Goal: Answer question/provide support: Share knowledge or assist other users

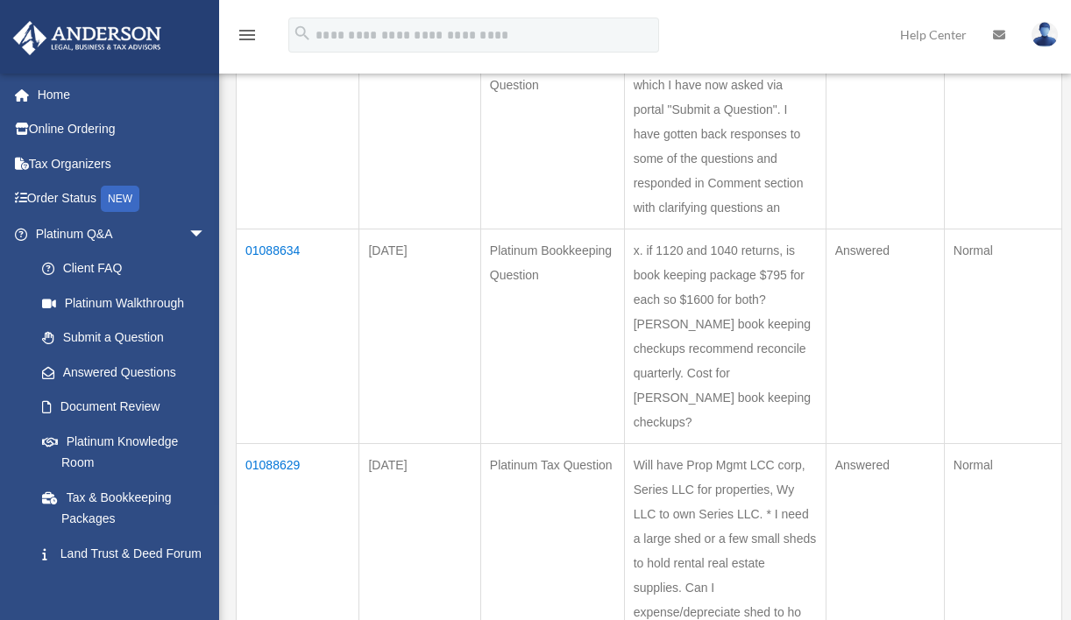
scroll to position [314, 0]
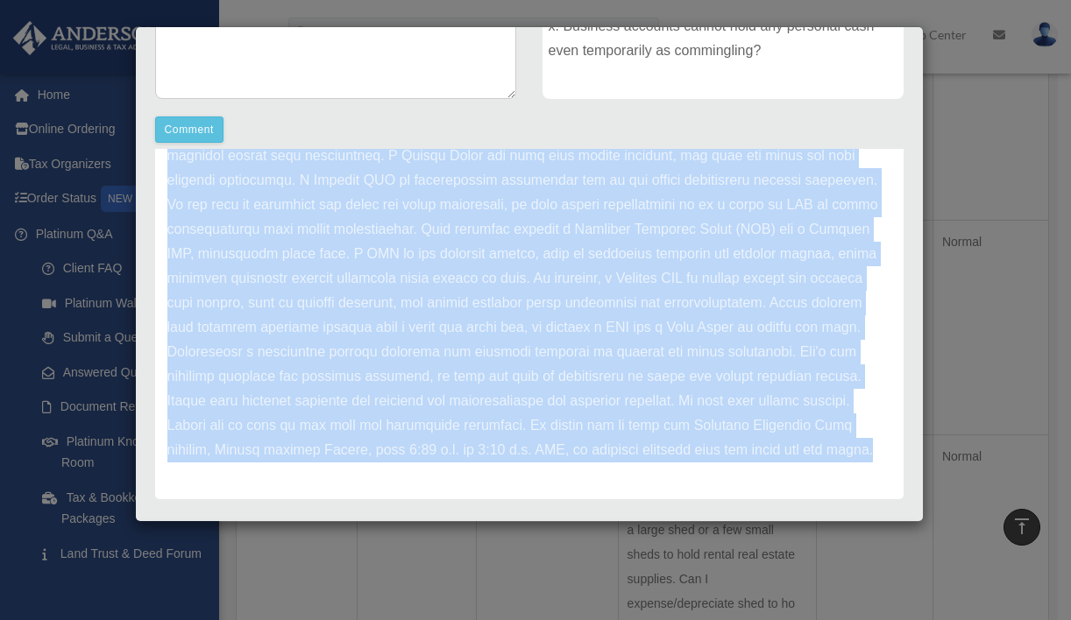
scroll to position [475, 0]
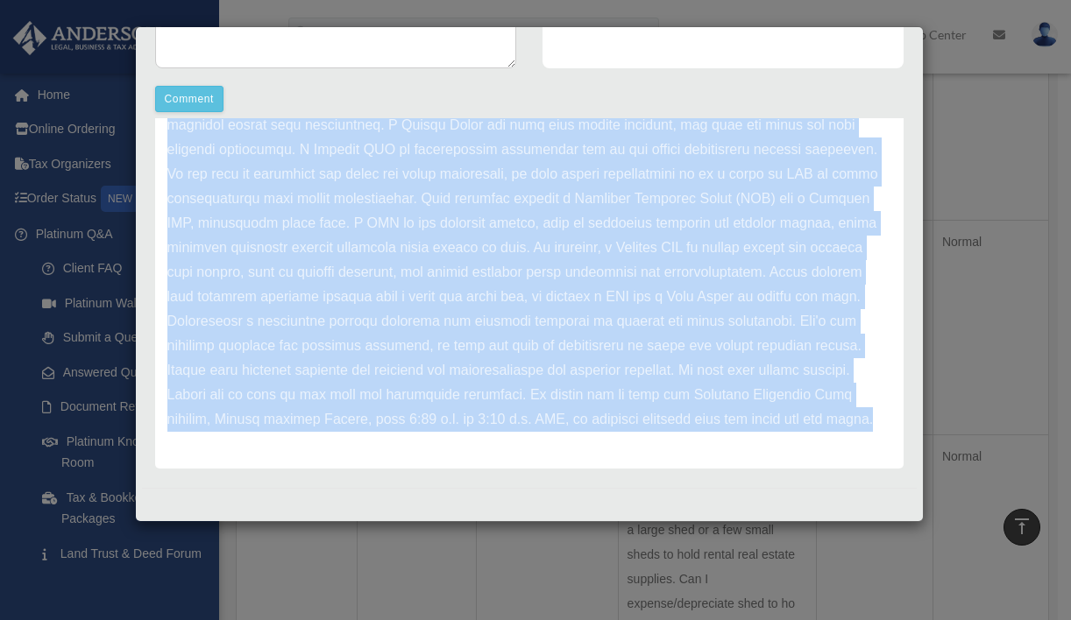
drag, startPoint x: 169, startPoint y: 275, endPoint x: 304, endPoint y: 436, distance: 209.6
click at [304, 436] on div "Update date : 08-27-2025" at bounding box center [529, 223] width 748 height 491
copy div "Update date : 08-27-2025 Hello Jon, Thank you for reaching out with your import…"
click at [355, 425] on p at bounding box center [529, 223] width 724 height 417
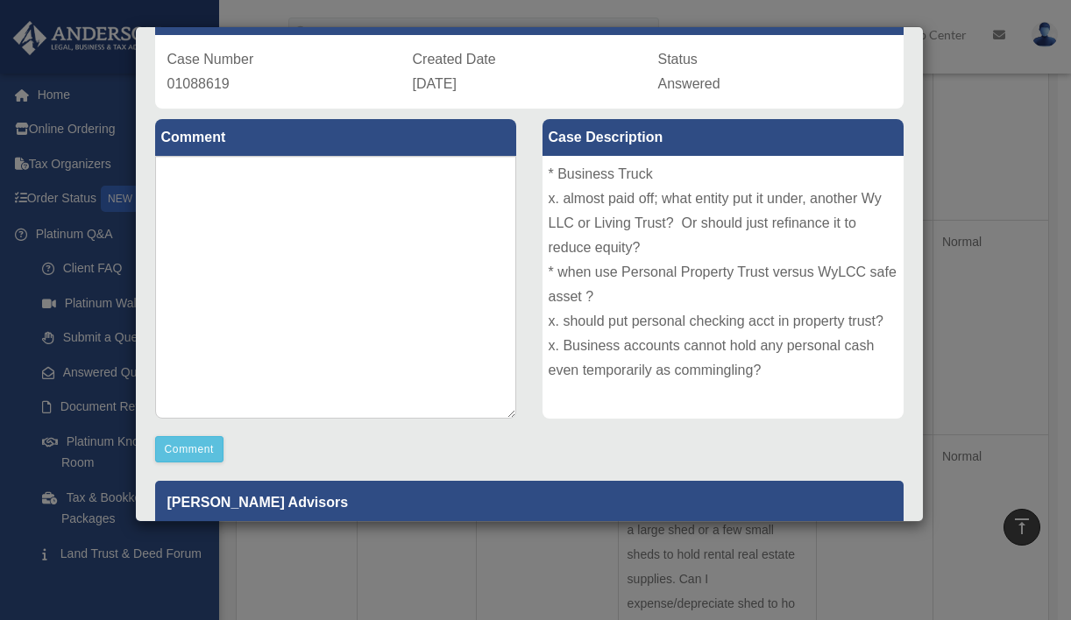
scroll to position [123, 0]
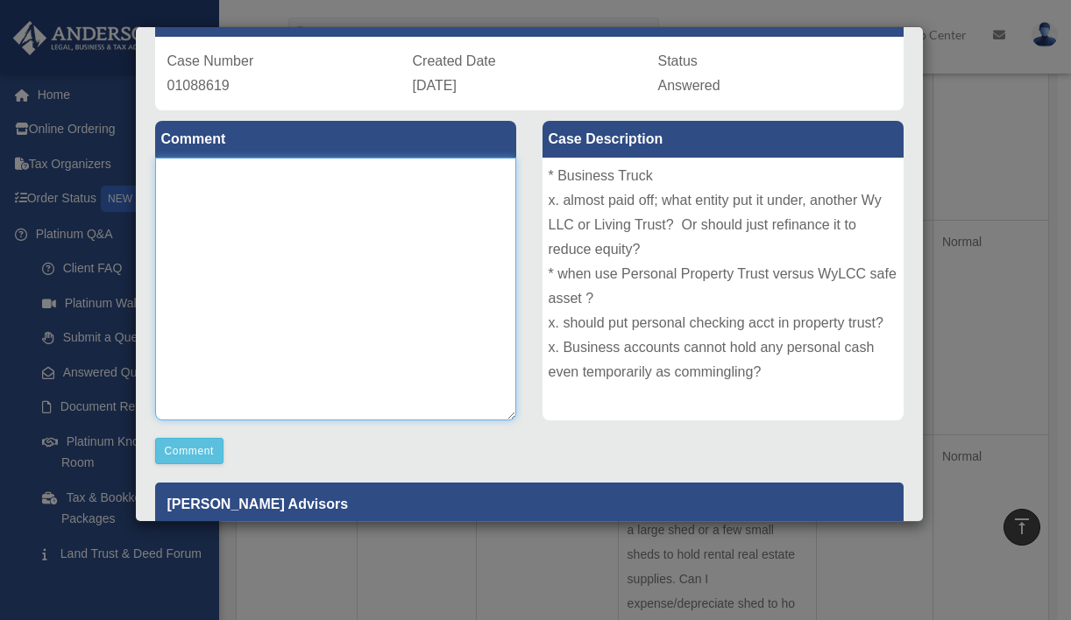
click at [194, 182] on textarea at bounding box center [335, 289] width 361 height 263
type textarea "**********"
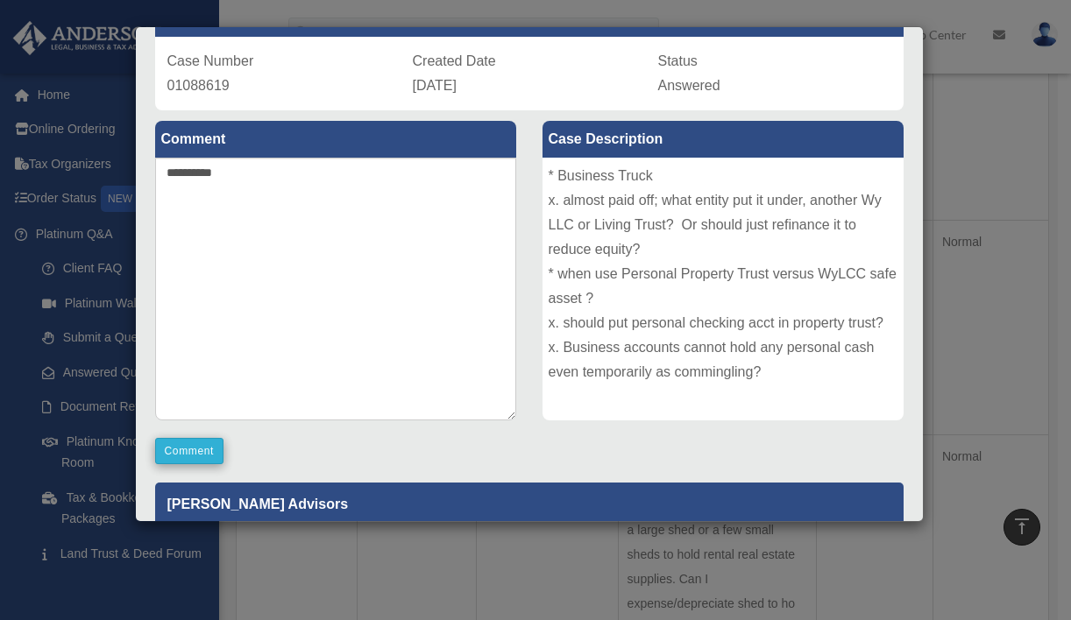
click at [190, 452] on button "Comment" at bounding box center [189, 451] width 69 height 26
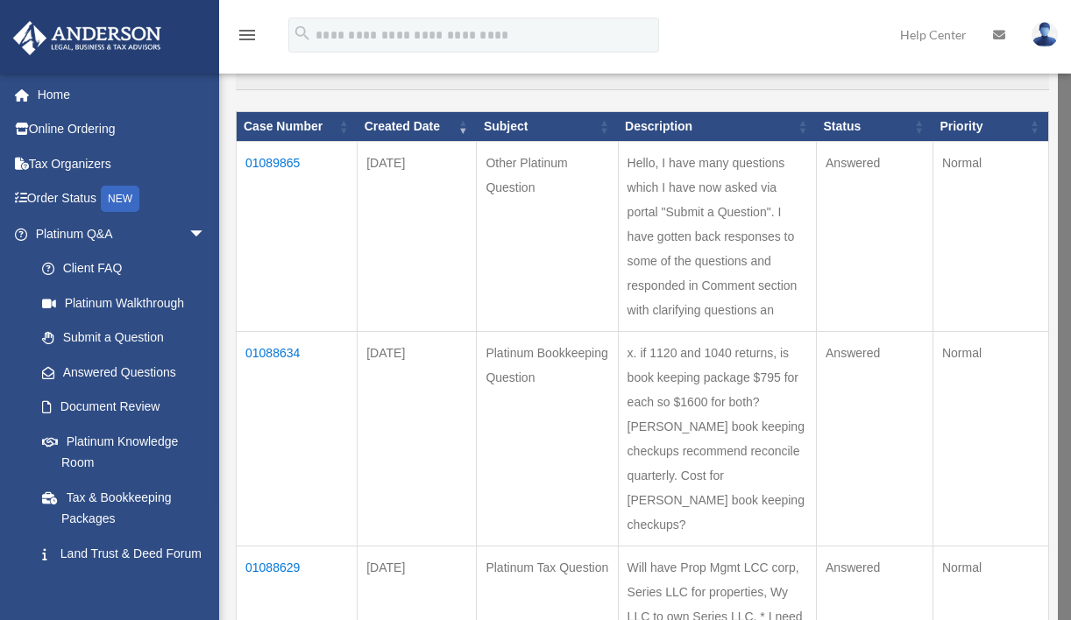
scroll to position [202, 0]
click at [290, 174] on td "01089865" at bounding box center [297, 237] width 121 height 190
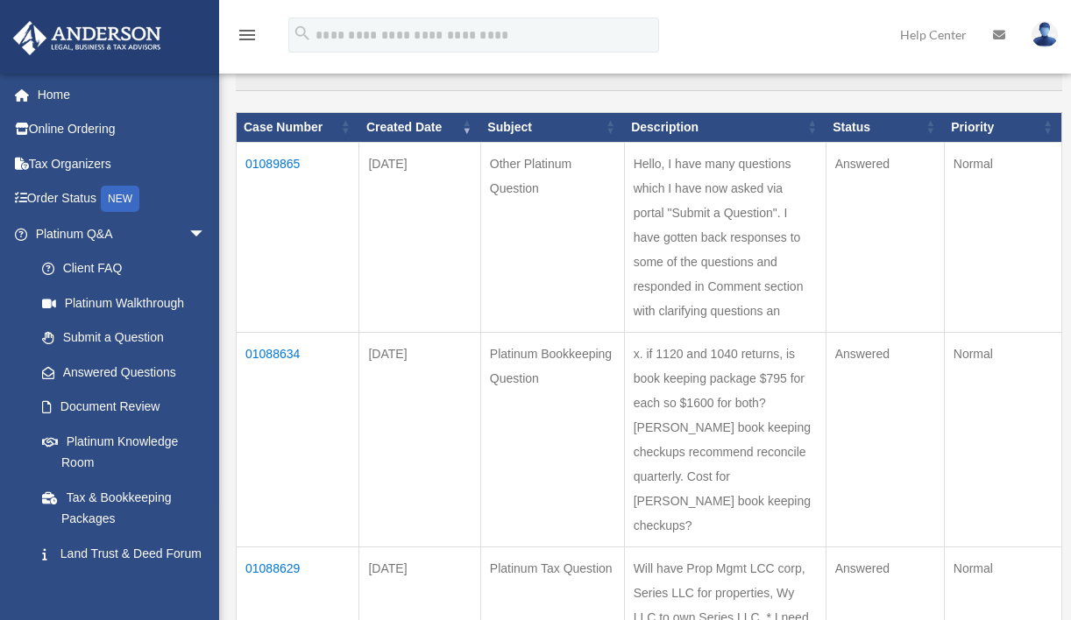
click at [280, 178] on td "01089865" at bounding box center [298, 237] width 123 height 190
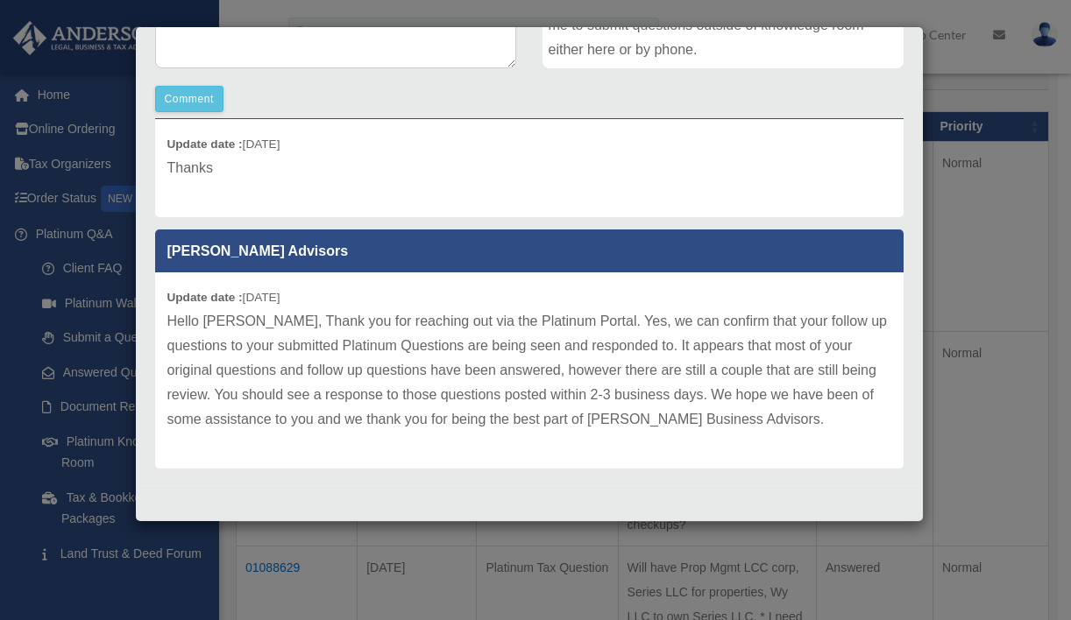
scroll to position [475, 0]
click at [1024, 214] on div "Case Detail × Other Platinum Question Case Number 01089865 Created Date August …" at bounding box center [535, 310] width 1071 height 620
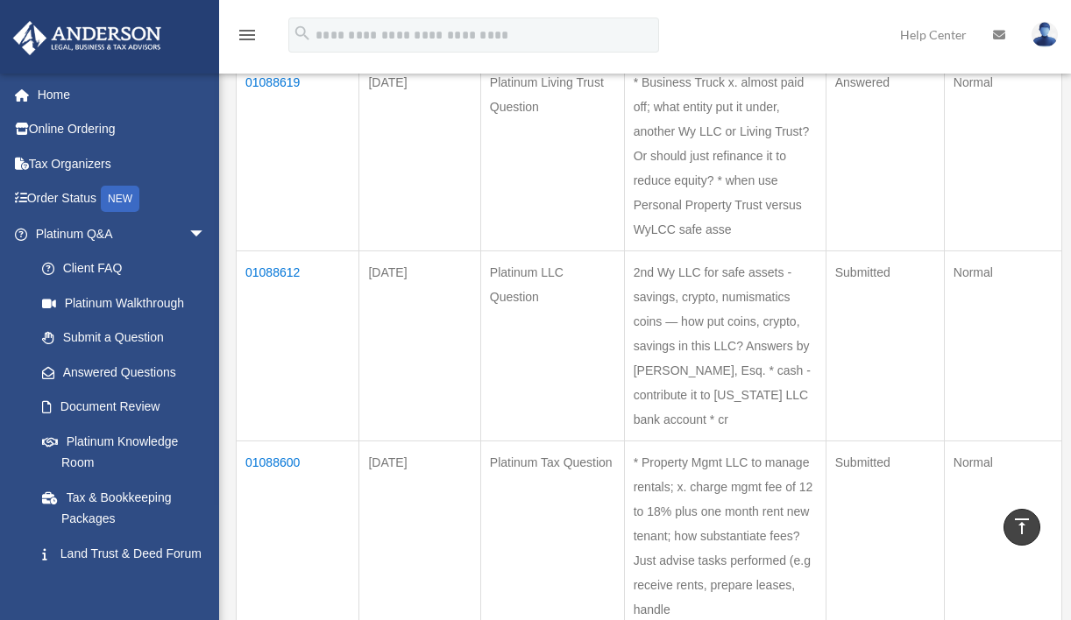
scroll to position [880, 0]
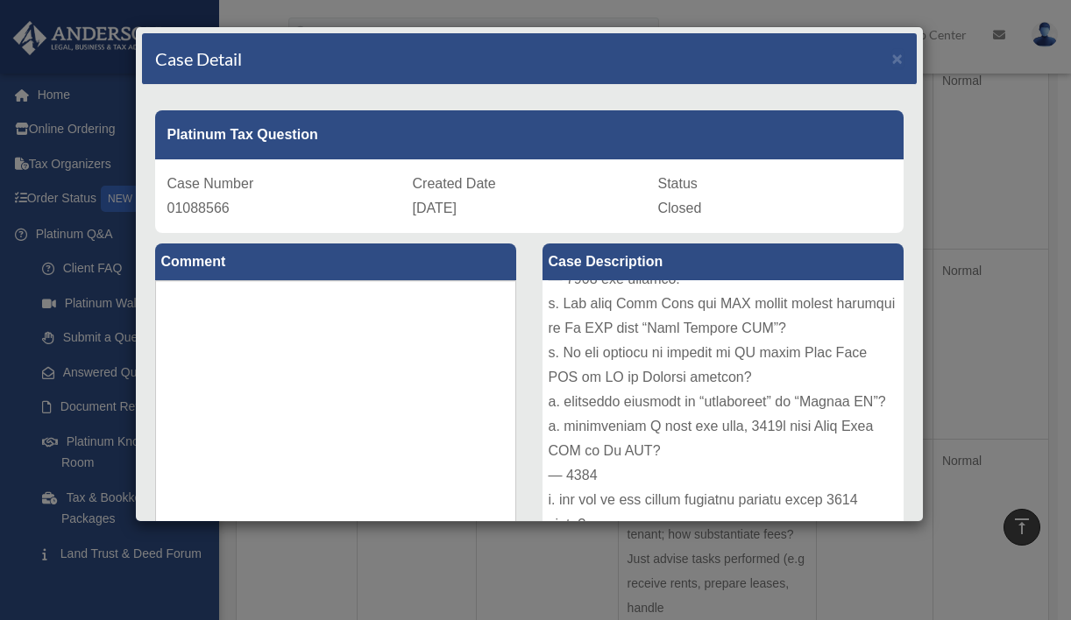
scroll to position [0, 0]
click at [994, 266] on div "Case Detail × Platinum Tax Question Case Number 01088566 Created Date August 25…" at bounding box center [535, 310] width 1071 height 620
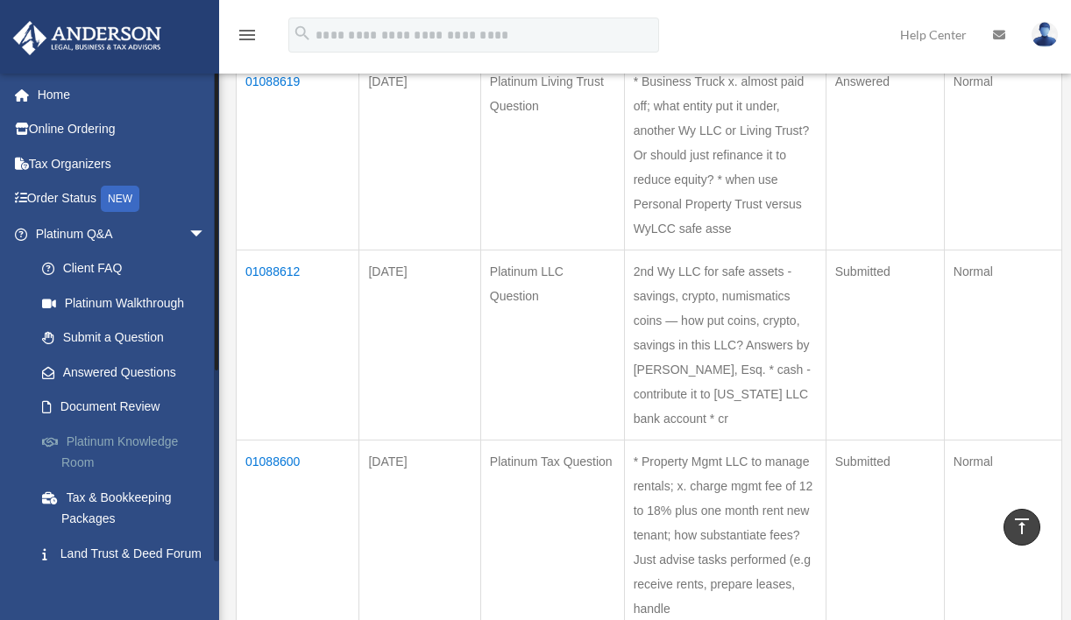
click at [124, 438] on link "Platinum Knowledge Room" at bounding box center [129, 452] width 208 height 56
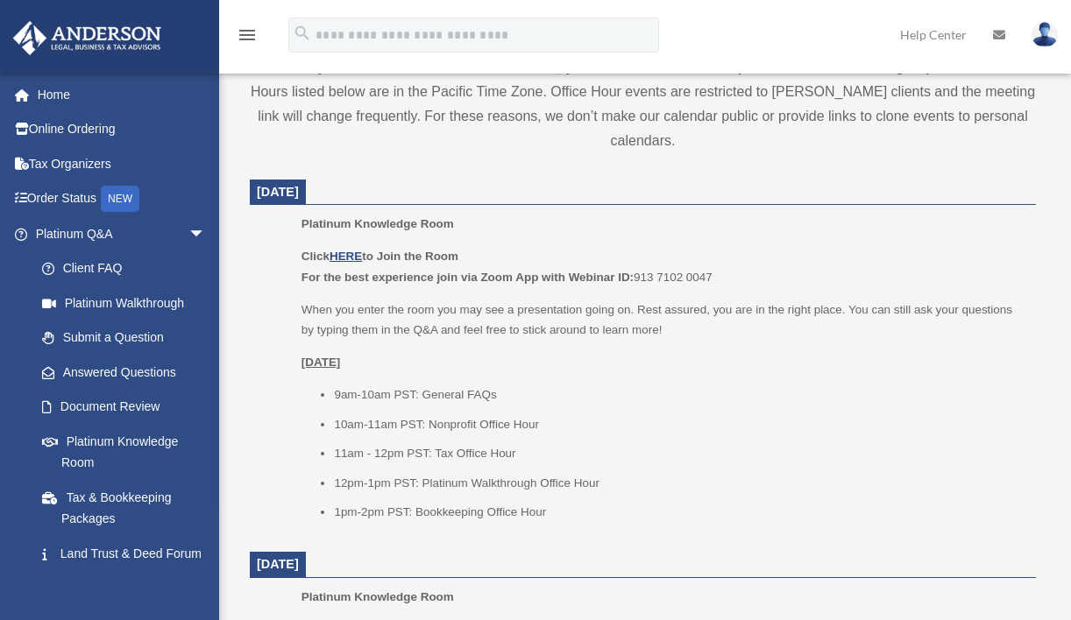
scroll to position [704, 0]
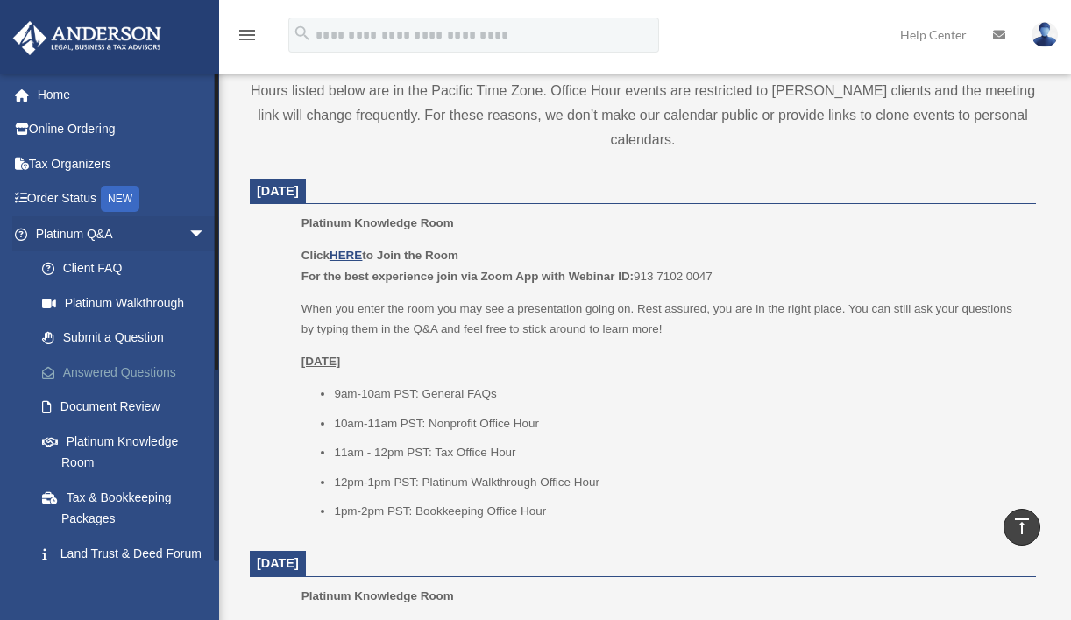
click at [142, 370] on link "Answered Questions" at bounding box center [129, 372] width 208 height 35
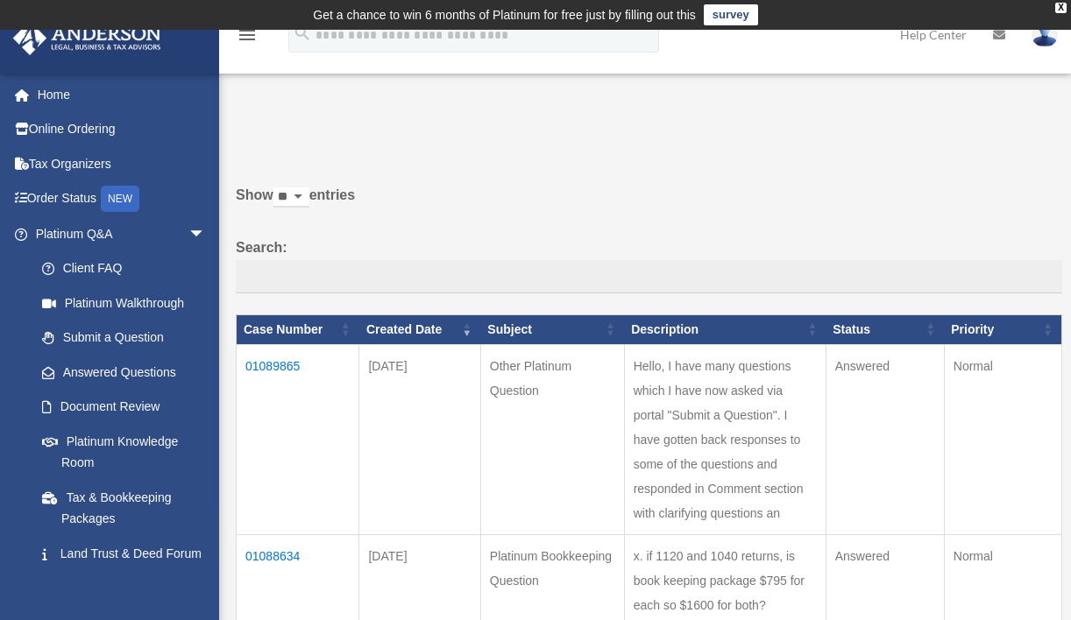
click at [272, 380] on td "01089865" at bounding box center [298, 439] width 123 height 190
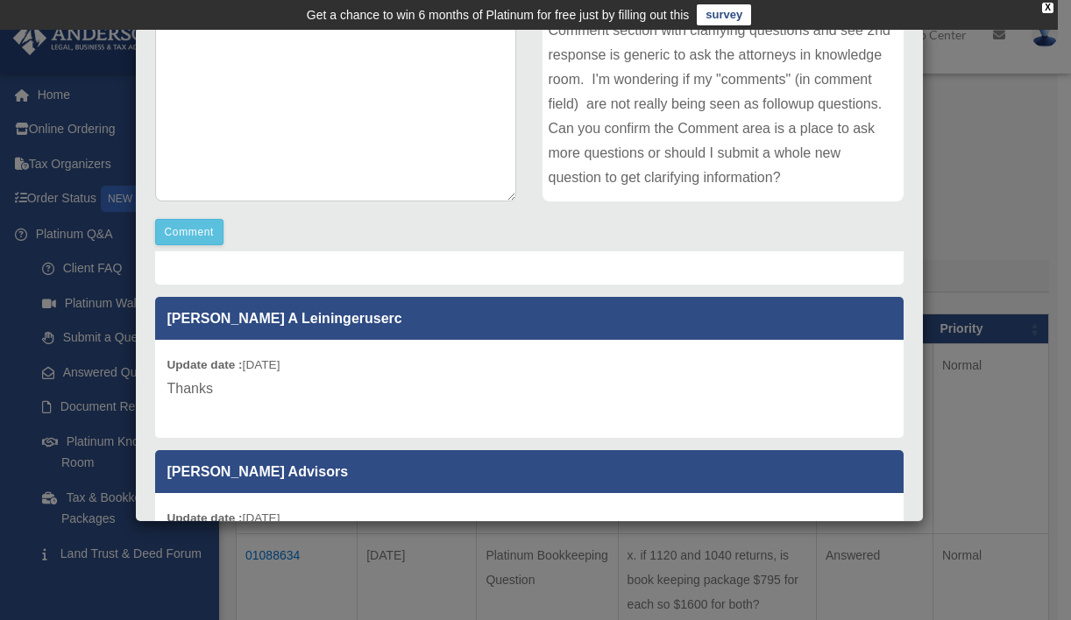
scroll to position [124, 0]
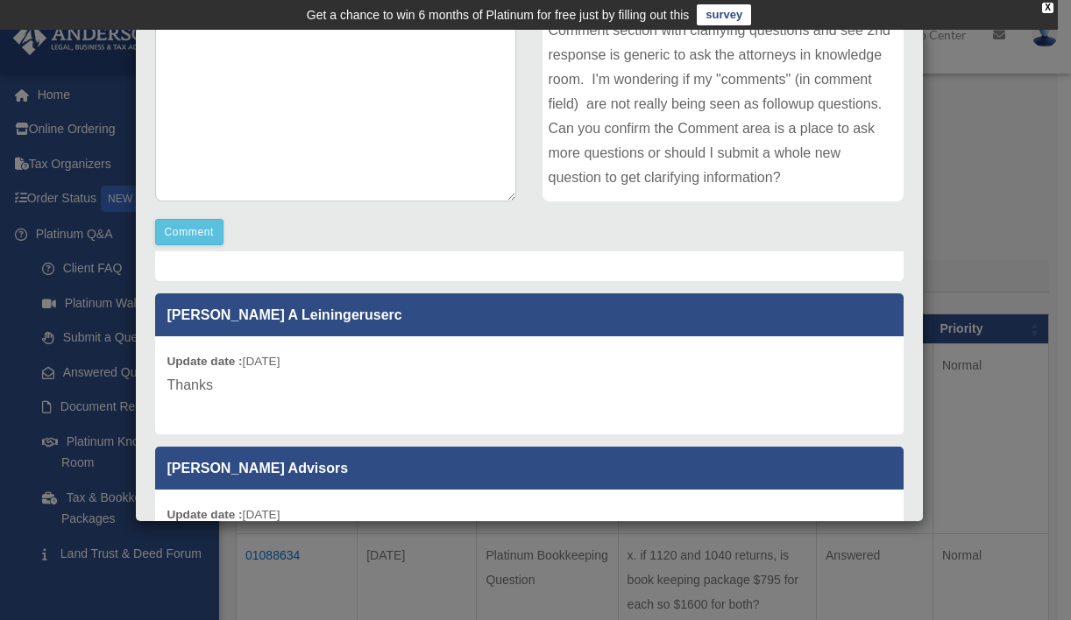
click at [952, 163] on div "Case Detail × Other Platinum Question Case Number 01089865 Created Date August …" at bounding box center [535, 310] width 1071 height 620
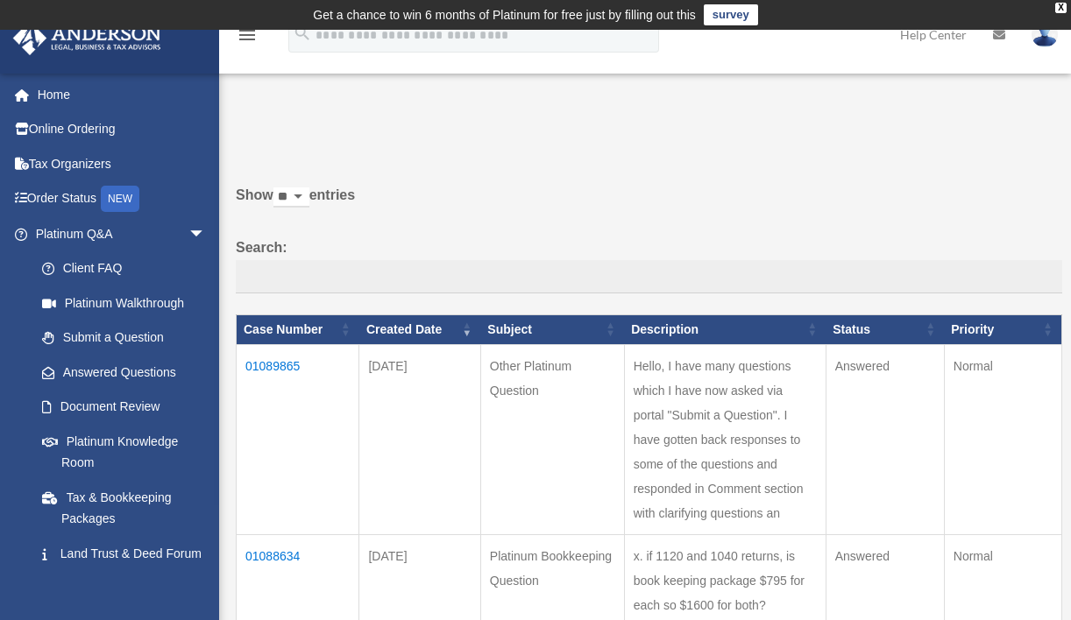
scroll to position [0, 0]
